Goal: Navigation & Orientation: Find specific page/section

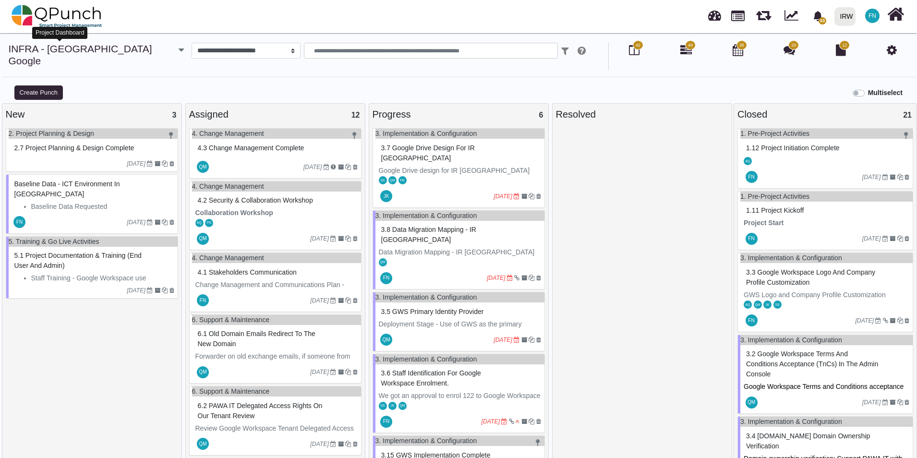
click at [83, 48] on link "INFRA - Sudan Google" at bounding box center [81, 54] width 144 height 23
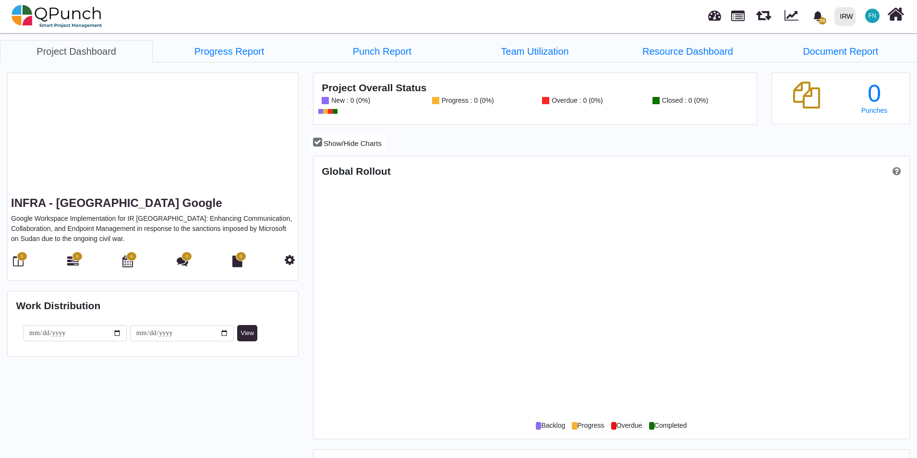
scroll to position [263, 594]
click at [62, 14] on img at bounding box center [57, 16] width 91 height 29
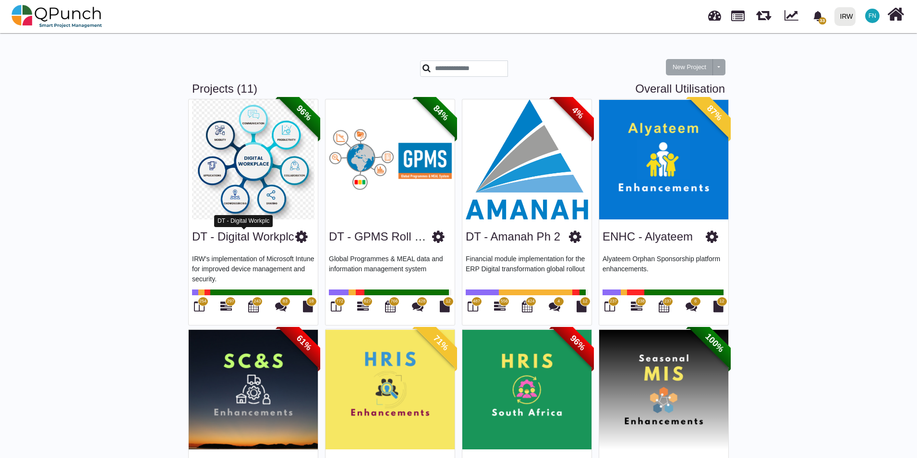
click at [224, 238] on link "DT - Digital Workplc" at bounding box center [243, 236] width 102 height 13
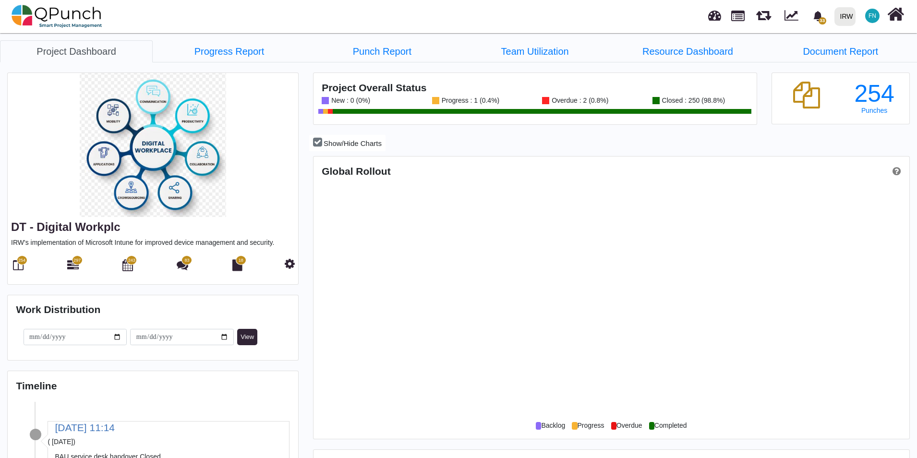
scroll to position [191, 198]
